Goal: Find specific page/section: Find specific page/section

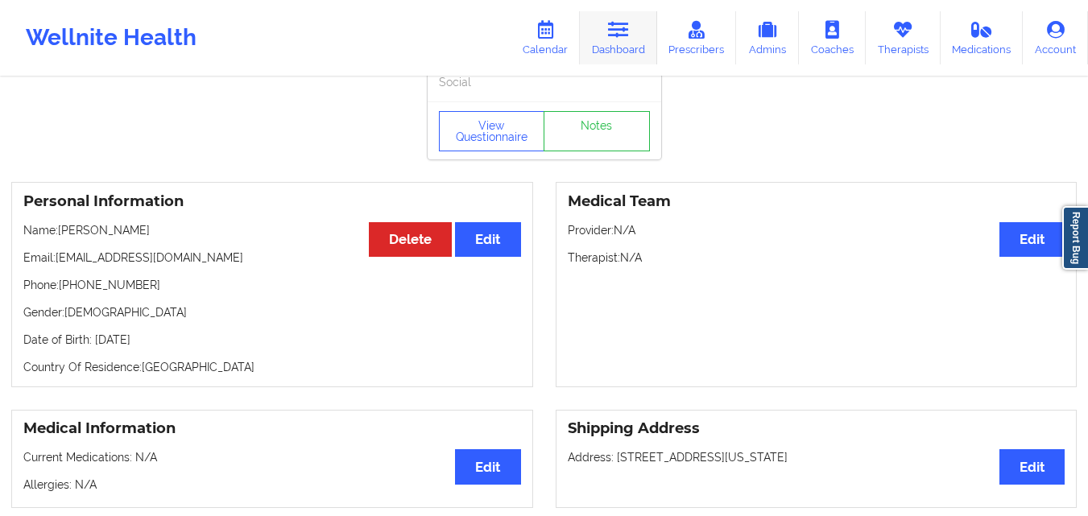
click at [602, 40] on link "Dashboard" at bounding box center [618, 37] width 77 height 53
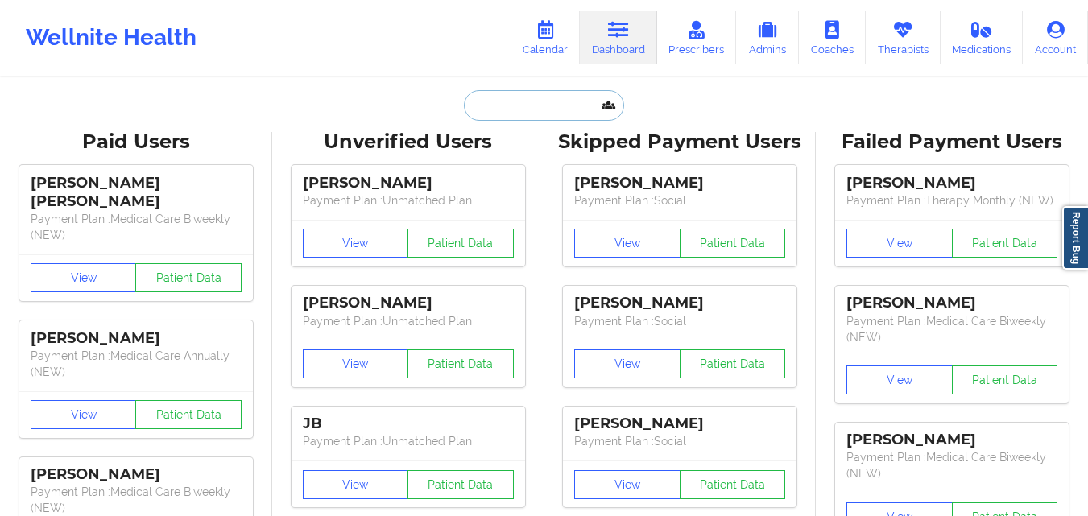
click at [574, 114] on input "text" at bounding box center [543, 105] width 159 height 31
paste input "[EMAIL_ADDRESS][DOMAIN_NAME]>"
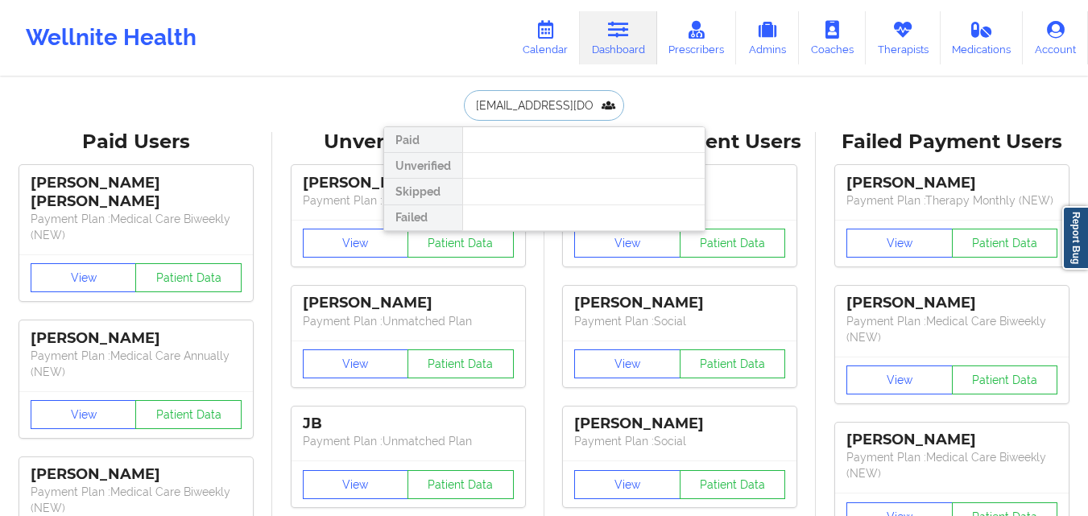
type input "[EMAIL_ADDRESS][DOMAIN_NAME]"
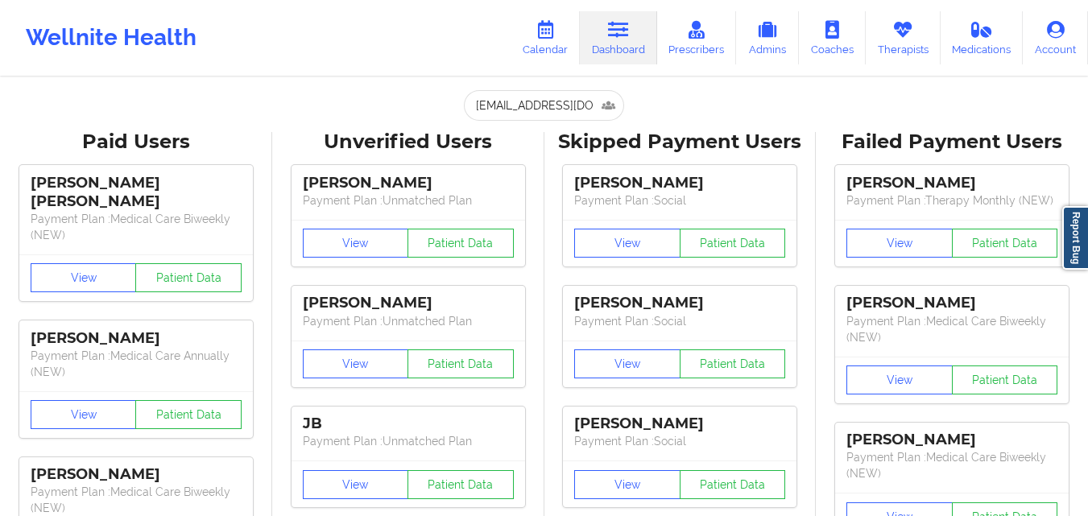
click at [683, 97] on div "[EMAIL_ADDRESS][DOMAIN_NAME] Paid Unverified Skipped Failed" at bounding box center [544, 105] width 322 height 31
